Goal: Information Seeking & Learning: Learn about a topic

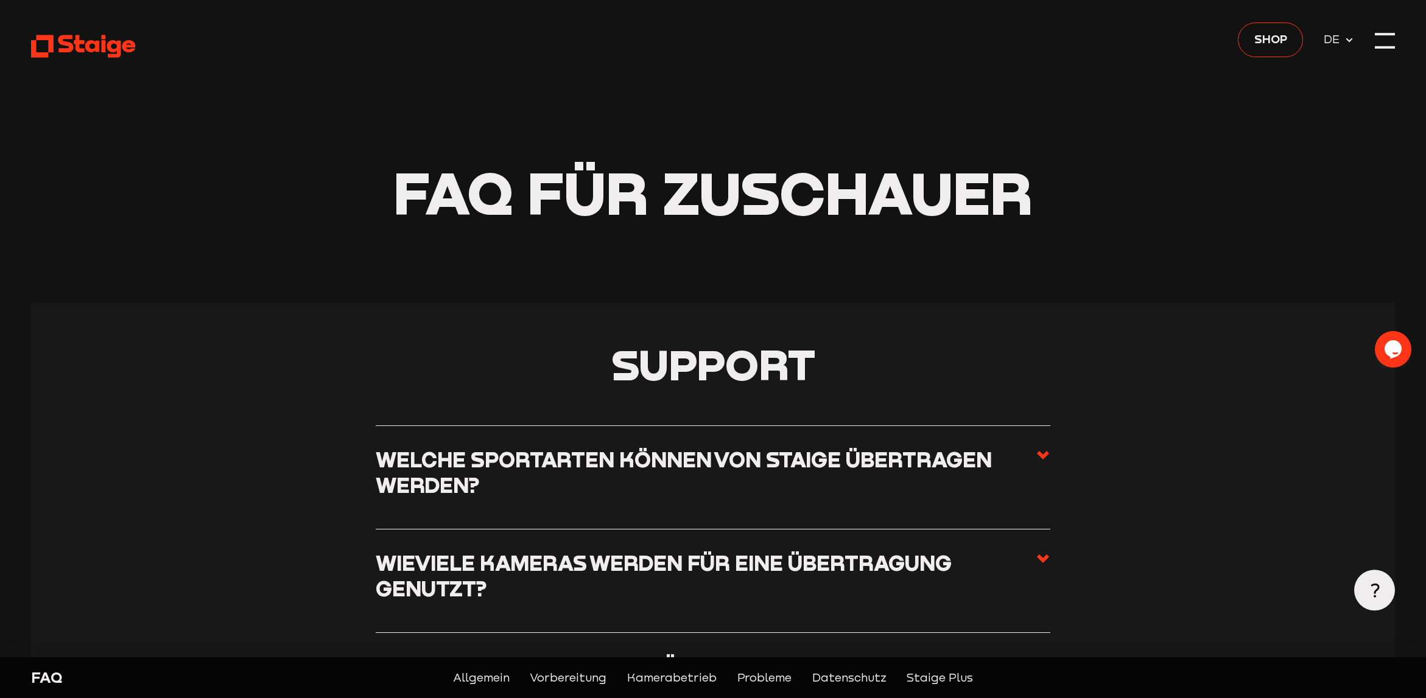
click at [97, 63] on header "FAQ für Zuschauer" at bounding box center [713, 151] width 1364 height 303
click at [89, 54] on icon at bounding box center [83, 46] width 105 height 26
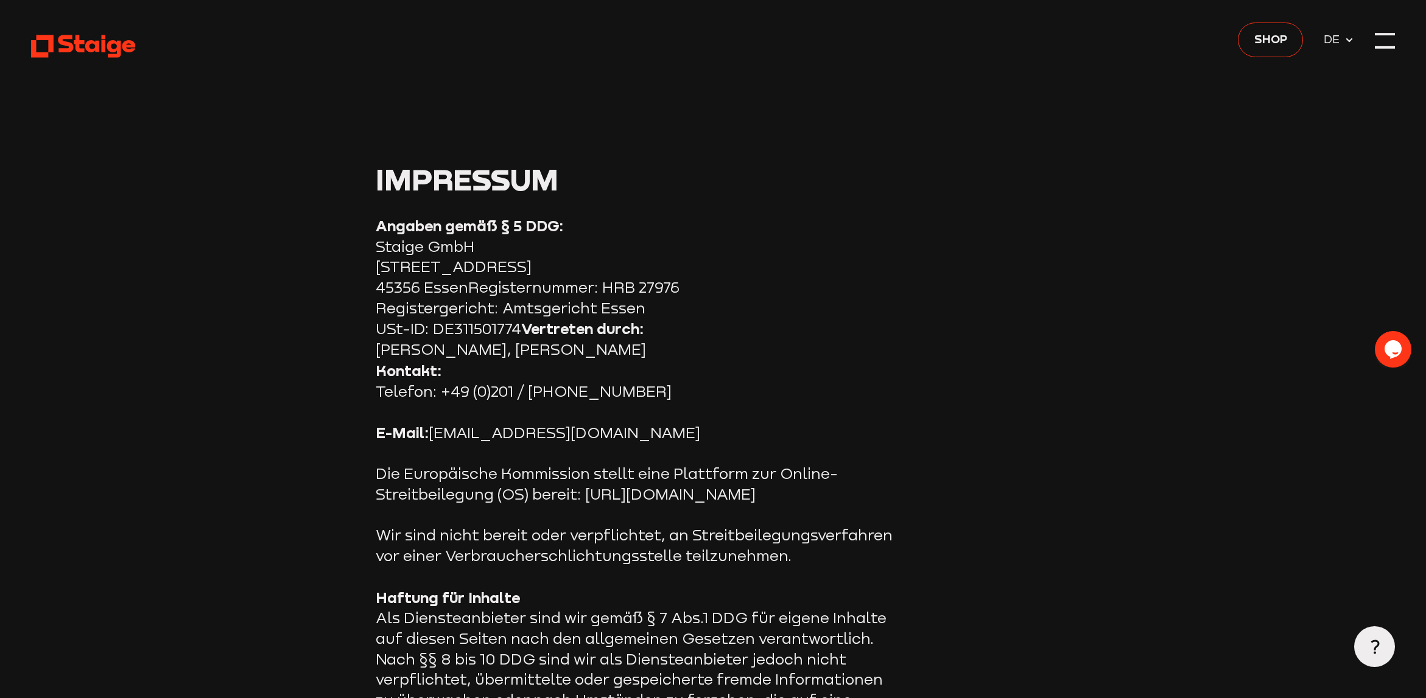
click at [1392, 38] on div at bounding box center [1385, 41] width 21 height 21
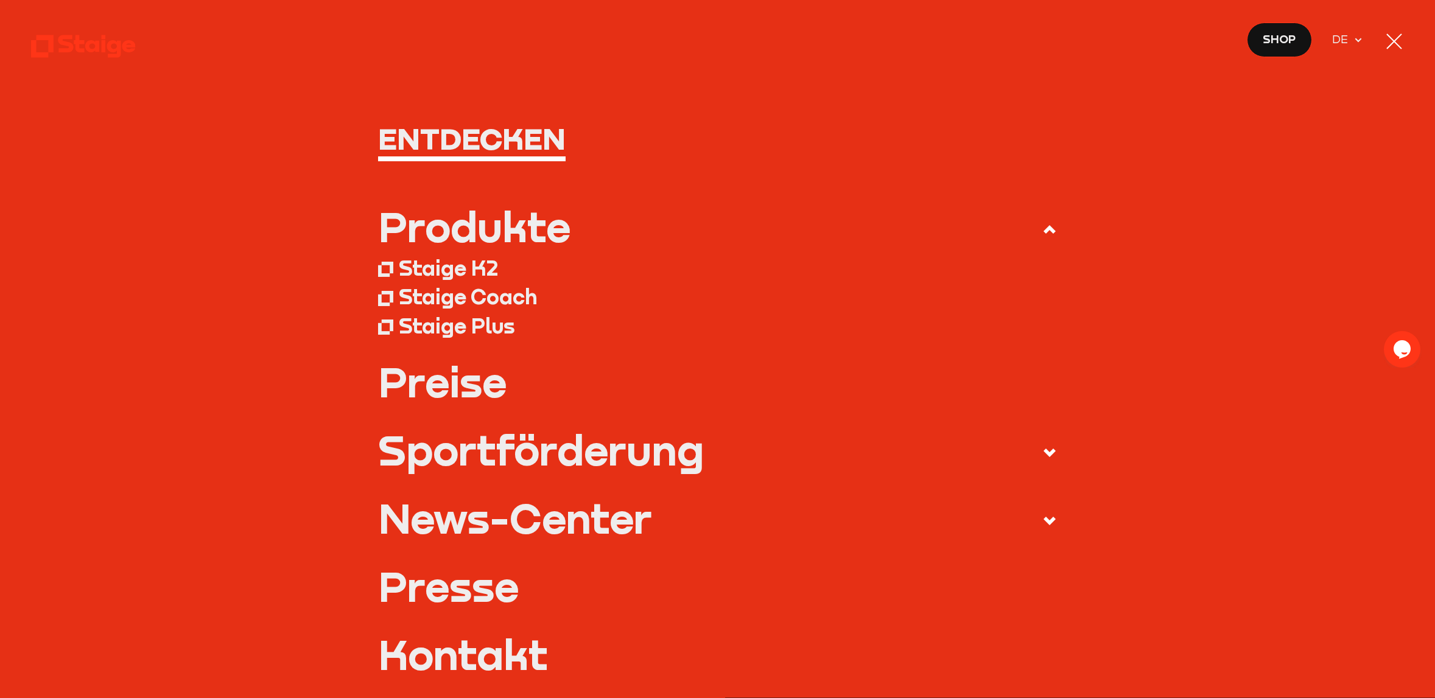
click at [517, 223] on div "Produkte" at bounding box center [474, 226] width 192 height 41
click at [0, 0] on input "Produkte" at bounding box center [0, 0] width 0 height 0
click at [499, 235] on div "Produkte" at bounding box center [474, 226] width 192 height 41
click at [0, 0] on input "Produkte" at bounding box center [0, 0] width 0 height 0
click at [450, 268] on div "Staige K2" at bounding box center [448, 268] width 99 height 26
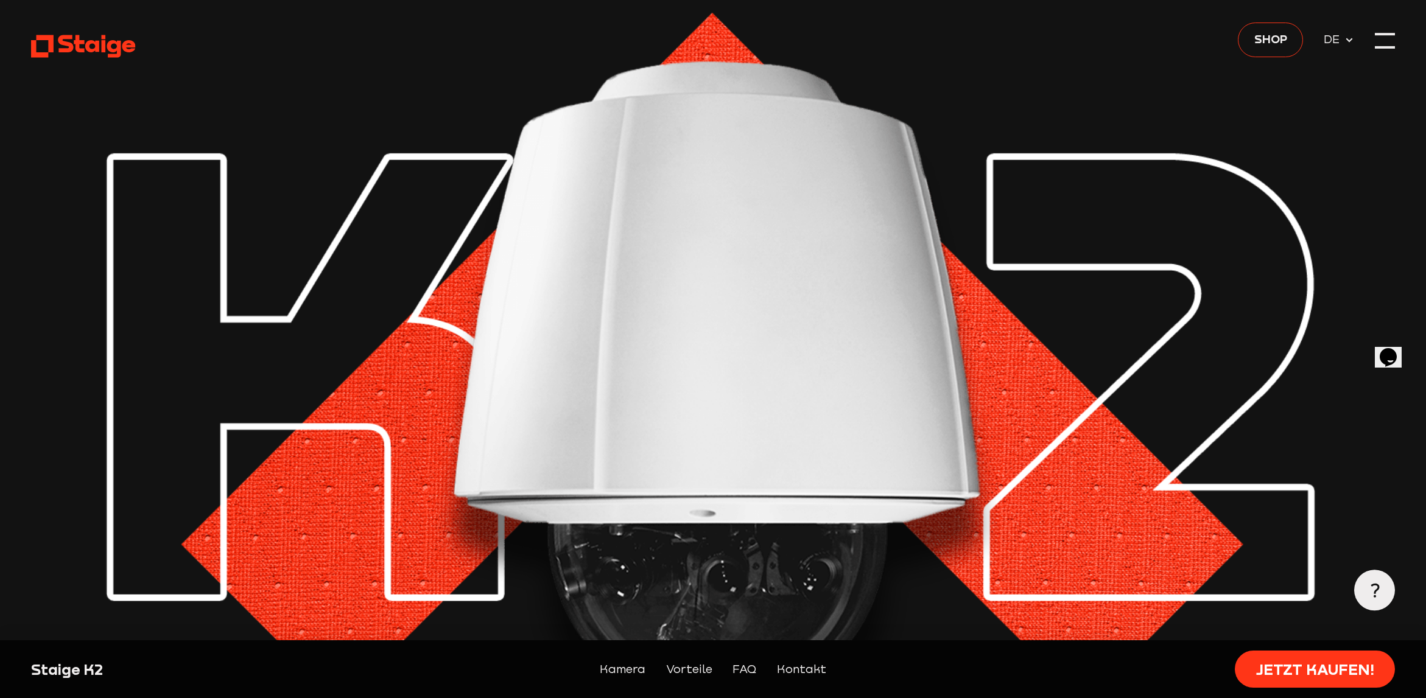
click at [1385, 43] on div at bounding box center [1385, 41] width 21 height 21
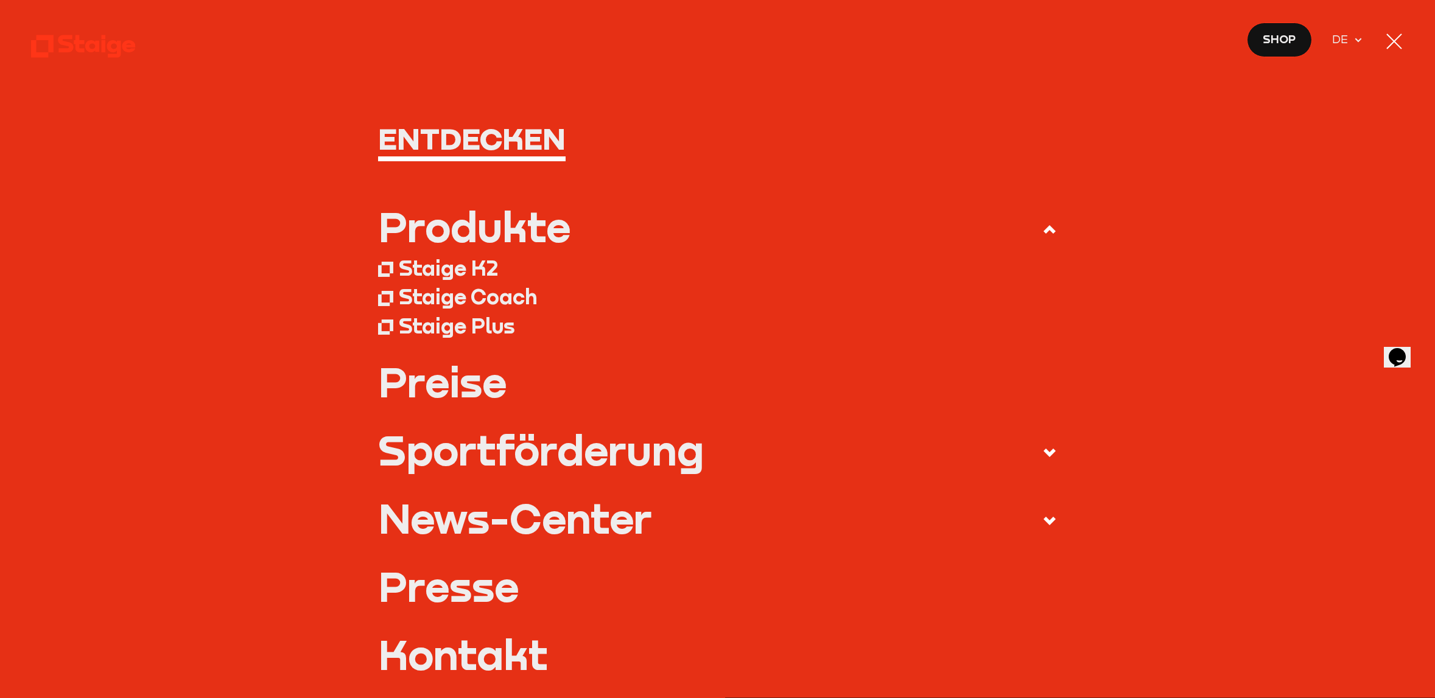
click at [494, 301] on div "Staige Coach" at bounding box center [468, 297] width 138 height 26
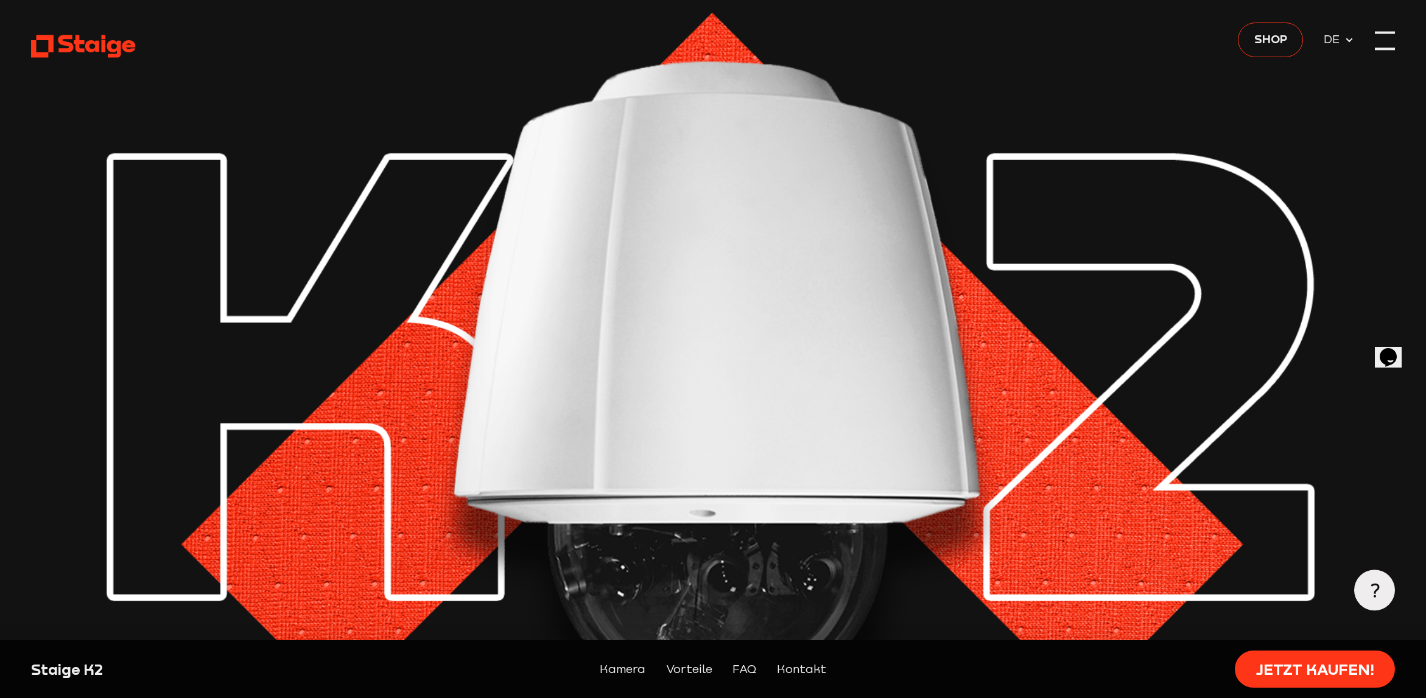
click at [1380, 47] on div at bounding box center [1385, 41] width 21 height 21
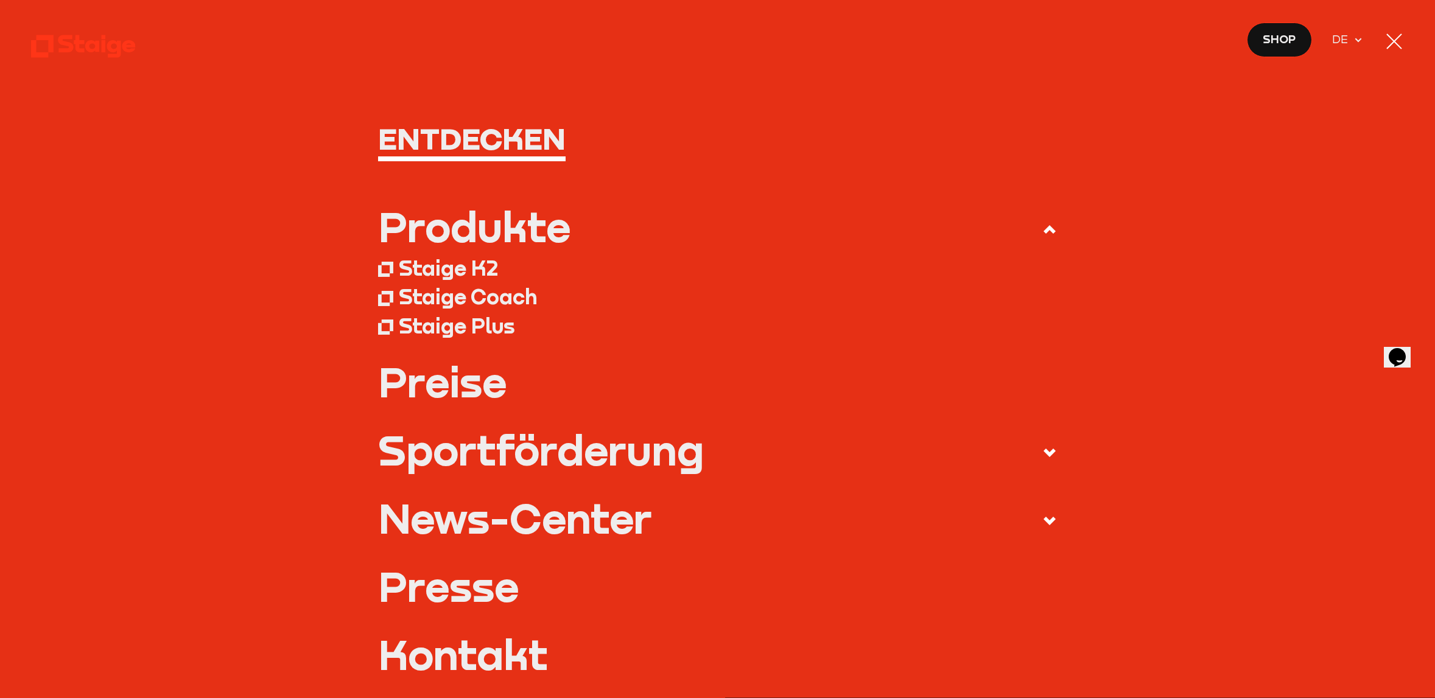
click at [454, 334] on div "Staige Plus" at bounding box center [457, 326] width 116 height 26
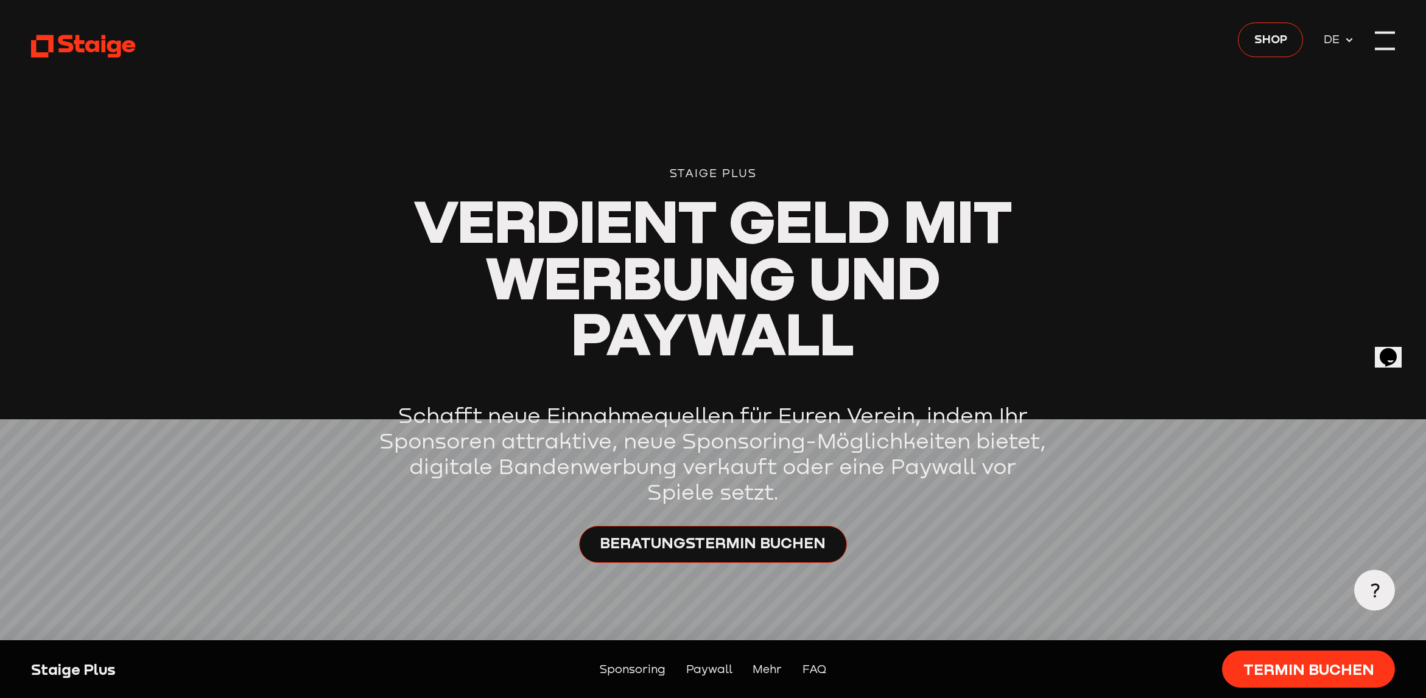
click at [1380, 44] on div at bounding box center [1385, 41] width 21 height 21
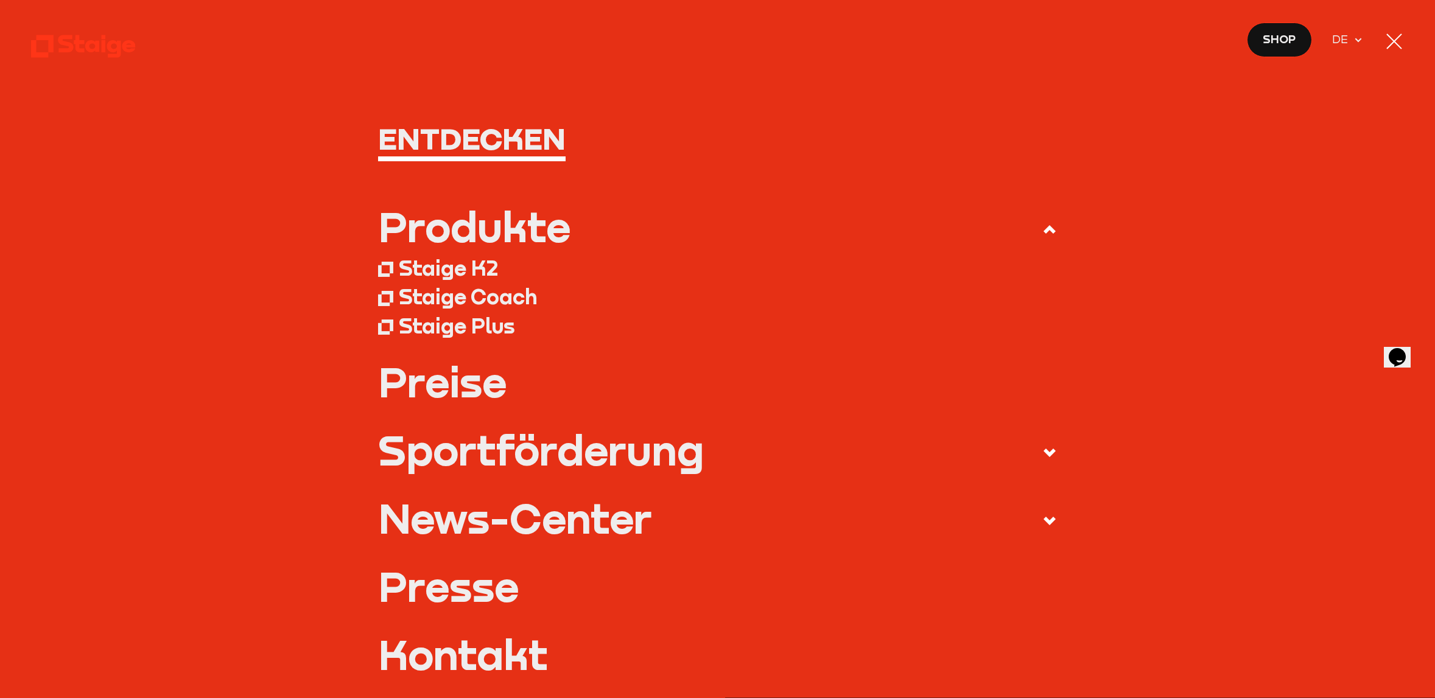
click at [461, 400] on link "Preise" at bounding box center [717, 381] width 679 height 41
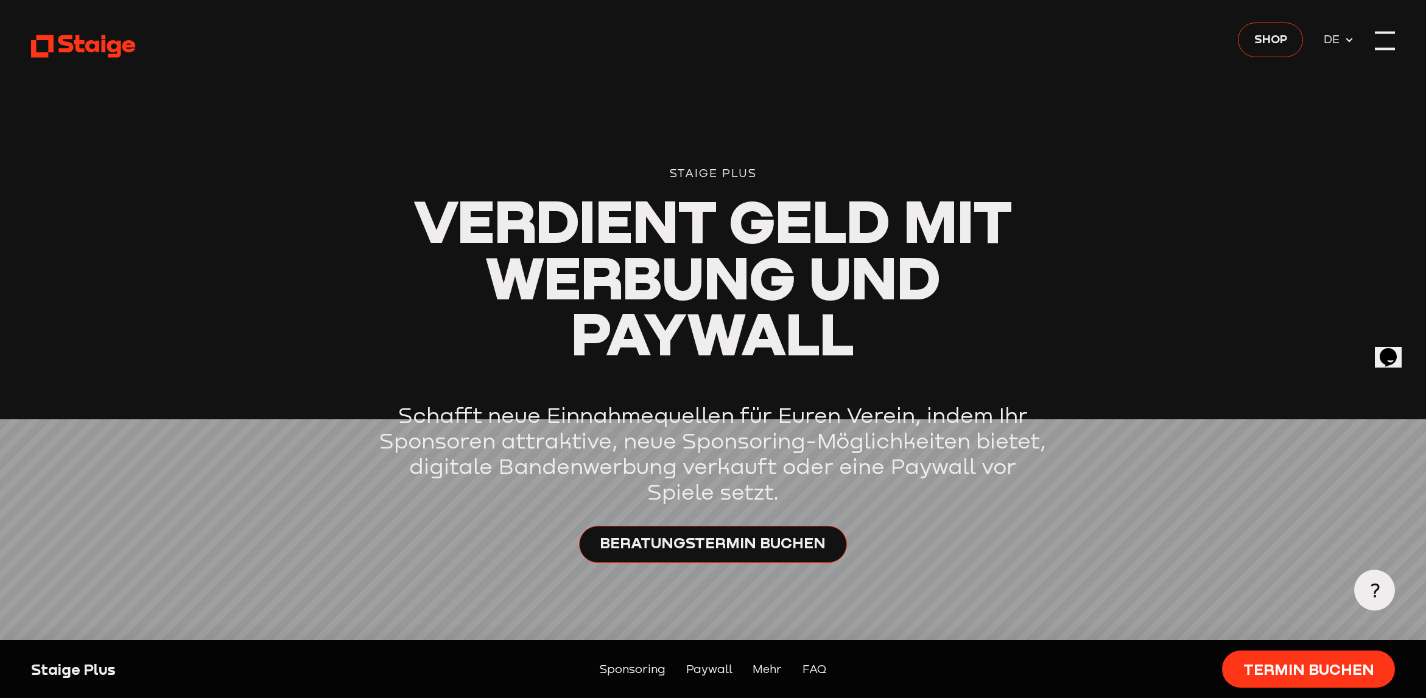
click at [1379, 43] on div at bounding box center [1385, 41] width 21 height 21
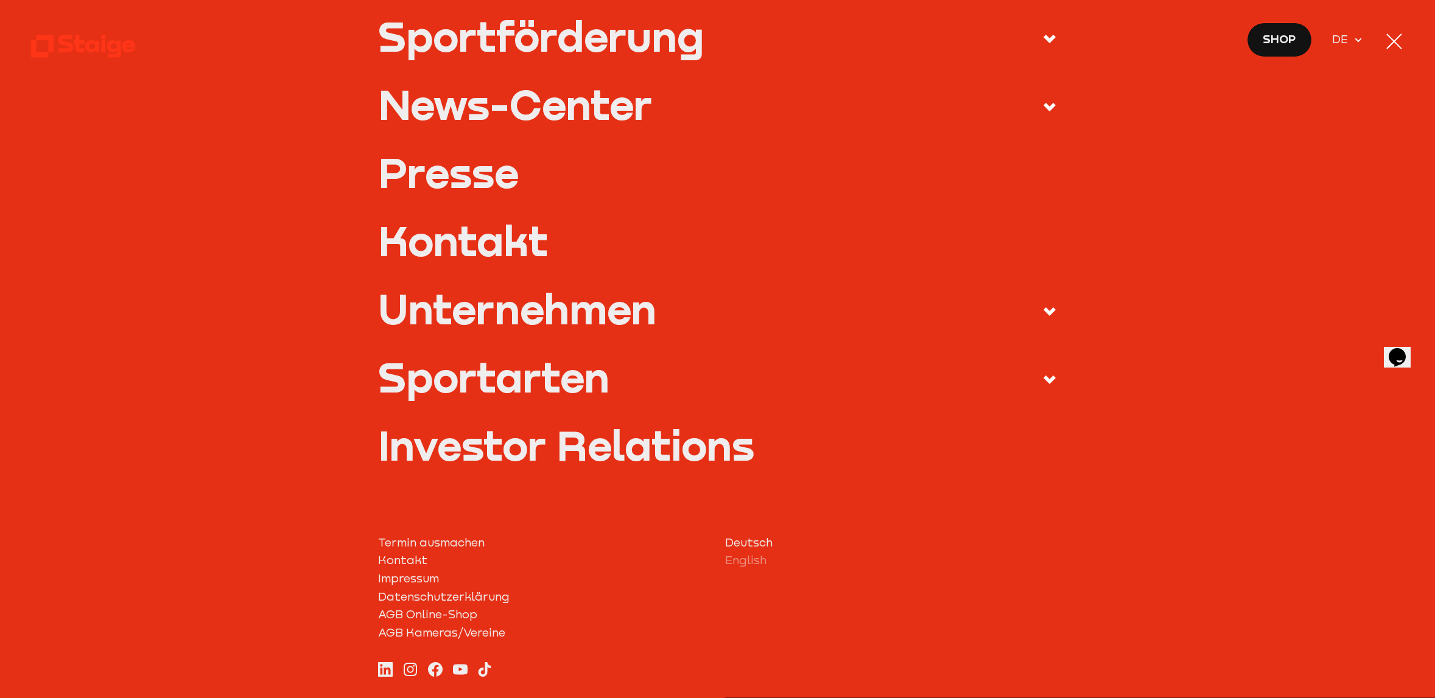
scroll to position [205, 0]
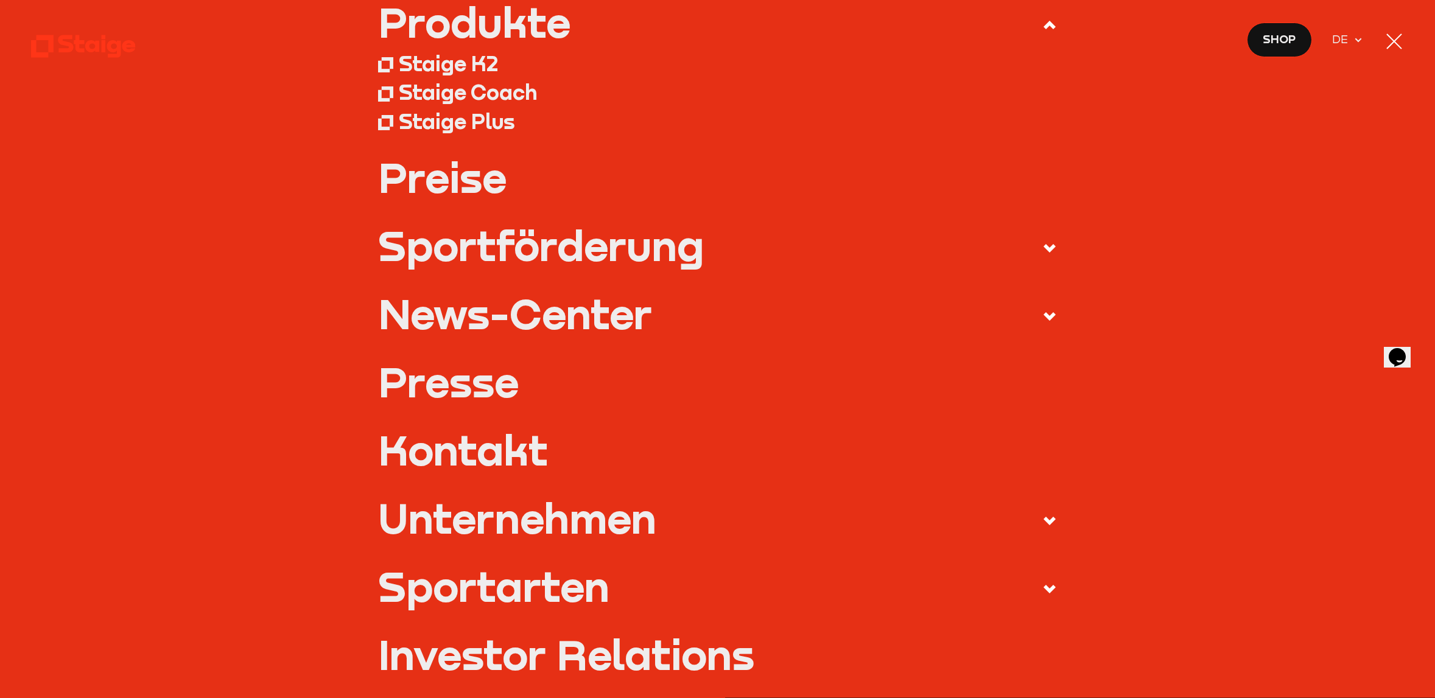
click at [491, 325] on div "News-Center" at bounding box center [515, 313] width 274 height 41
click at [0, 0] on input "News-Center" at bounding box center [0, 0] width 0 height 0
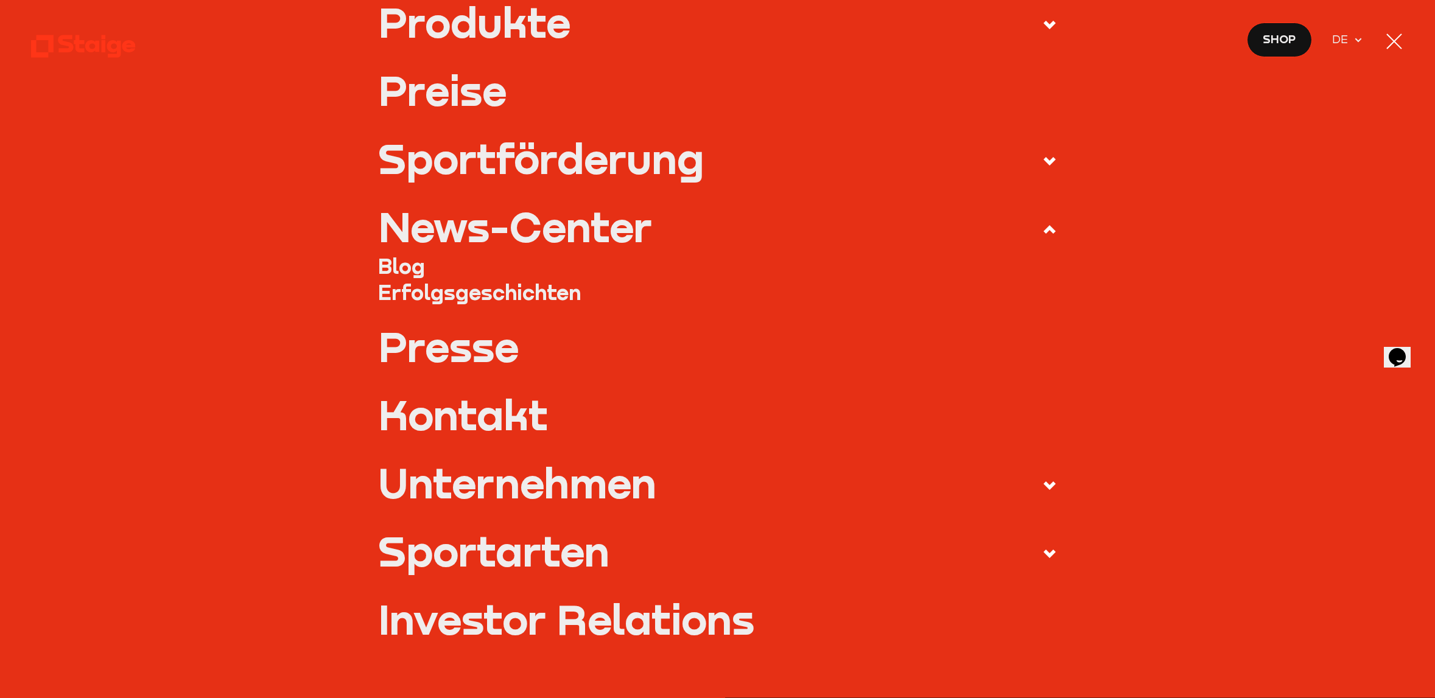
click at [473, 346] on link "Presse" at bounding box center [717, 346] width 679 height 41
click at [485, 430] on link "Kontakt" at bounding box center [717, 414] width 679 height 41
